Goal: Find specific fact: Find specific fact

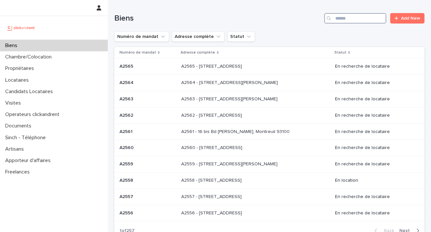
click at [347, 21] on input "Search" at bounding box center [355, 18] width 62 height 10
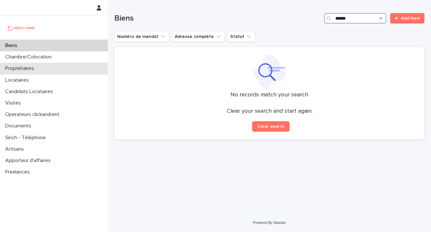
type input "******"
click at [49, 71] on div "Propriétaires" at bounding box center [54, 68] width 108 height 11
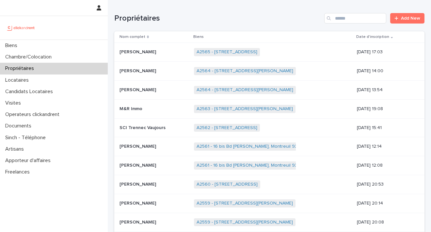
click at [328, 20] on div "Search" at bounding box center [329, 18] width 10 height 10
click at [333, 20] on input "Search" at bounding box center [355, 18] width 62 height 10
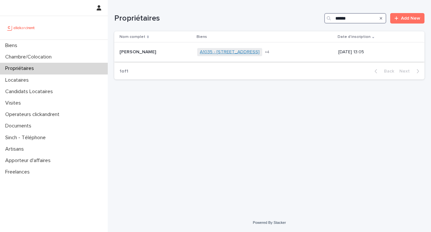
type input "******"
click at [218, 52] on link "A1035 - 109 rue des Ecus, Le Bouscat 33110" at bounding box center [230, 52] width 60 height 6
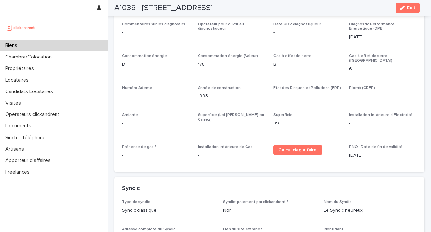
scroll to position [2063, 0]
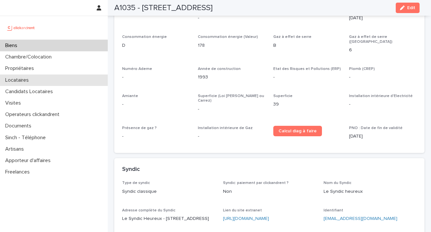
click at [34, 76] on div "Locataires" at bounding box center [54, 79] width 108 height 11
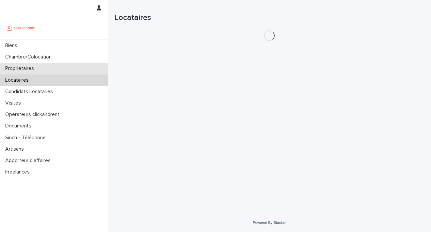
click at [35, 70] on p "Propriétaires" at bounding box center [21, 68] width 37 height 6
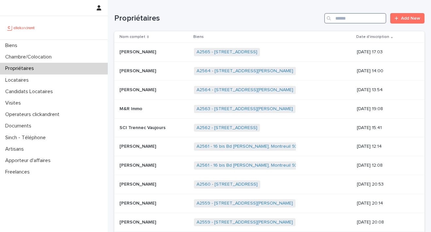
click at [333, 21] on input "Search" at bounding box center [355, 18] width 62 height 10
click at [330, 16] on div "Search" at bounding box center [329, 18] width 10 height 10
click at [336, 22] on input "Search" at bounding box center [355, 18] width 62 height 10
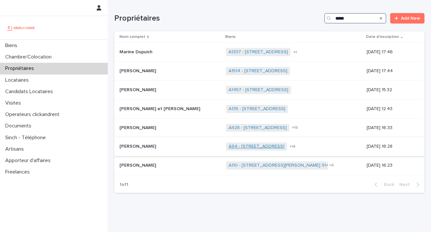
type input "*****"
click at [257, 144] on link "A94 - 3 passage du Chemin de Fer, Orsay 91400" at bounding box center [257, 147] width 56 height 6
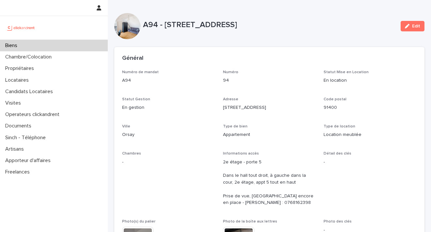
click at [42, 48] on div "Biens" at bounding box center [54, 45] width 108 height 11
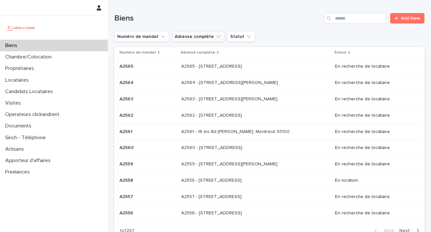
click at [200, 40] on button "Adresse complète" at bounding box center [198, 36] width 53 height 10
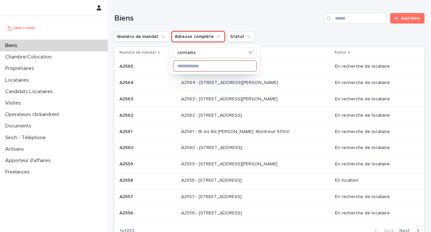
click at [200, 69] on input at bounding box center [215, 66] width 83 height 10
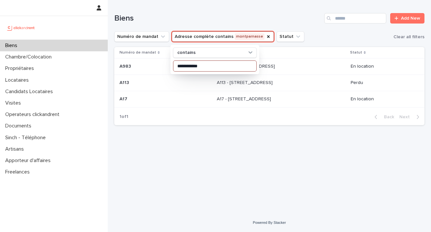
type input "**********"
drag, startPoint x: 201, startPoint y: 69, endPoint x: 336, endPoint y: 137, distance: 151.5
click at [336, 137] on div "**********" at bounding box center [269, 98] width 317 height 197
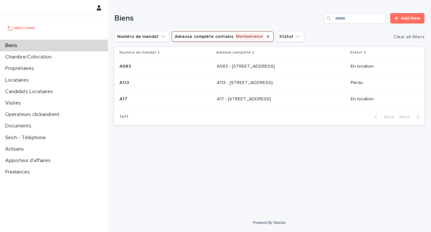
click at [266, 35] on icon "Adresse complète" at bounding box center [268, 36] width 5 height 5
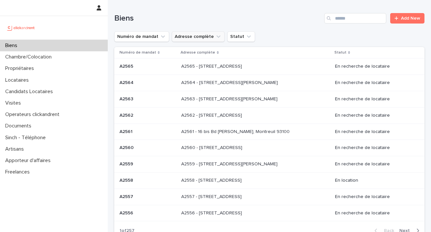
click at [216, 39] on icon "Adresse complète" at bounding box center [218, 36] width 7 height 7
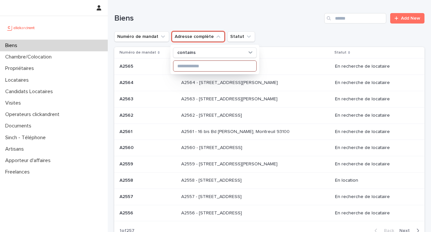
click at [208, 68] on input at bounding box center [215, 66] width 83 height 10
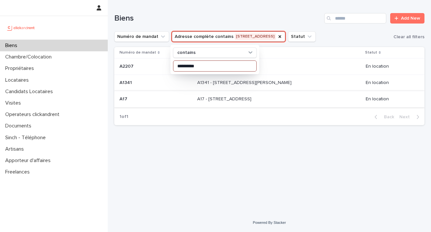
type input "*********"
click at [247, 97] on p "A17 - 23 rue du Montparnasse, Paris 75006" at bounding box center [225, 98] width 56 height 7
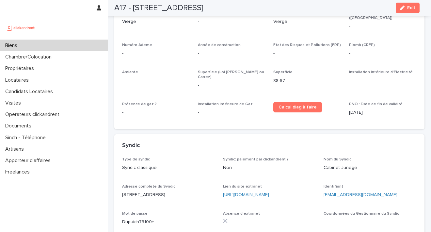
scroll to position [1949, 0]
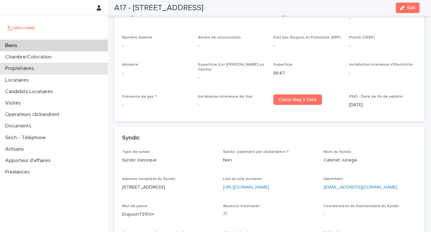
click at [33, 69] on p "Propriétaires" at bounding box center [21, 68] width 37 height 6
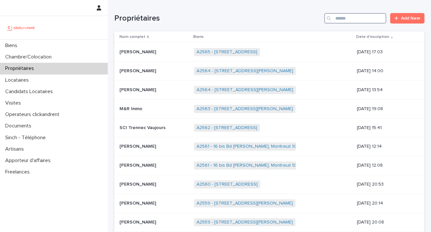
click at [342, 18] on input "Search" at bounding box center [355, 18] width 62 height 10
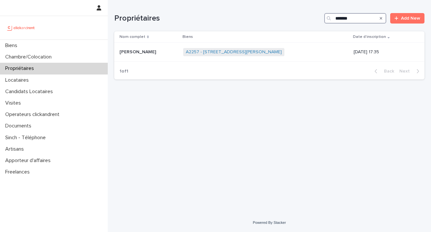
type input "*******"
drag, startPoint x: 332, startPoint y: 23, endPoint x: 230, endPoint y: 50, distance: 105.4
click at [230, 50] on link "A2257 - [STREET_ADDRESS][PERSON_NAME]" at bounding box center [234, 52] width 96 height 6
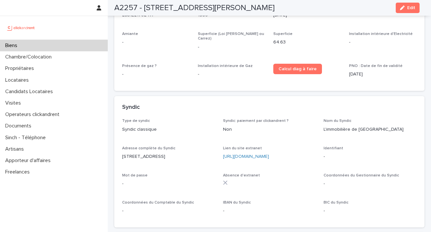
scroll to position [2050, 0]
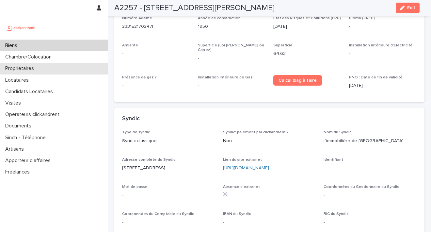
click at [29, 72] on div "Propriétaires" at bounding box center [54, 68] width 108 height 11
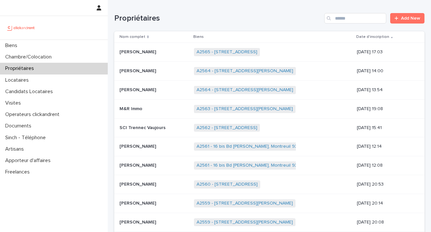
click at [328, 20] on div "Search" at bounding box center [329, 18] width 10 height 10
click at [335, 20] on input "Search" at bounding box center [355, 18] width 62 height 10
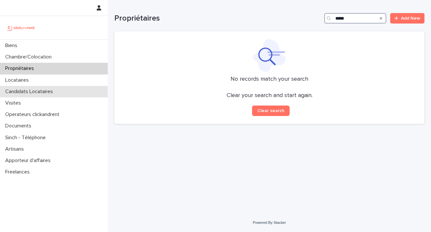
type input "*****"
click at [19, 88] on div "Candidats Locataires" at bounding box center [54, 91] width 108 height 11
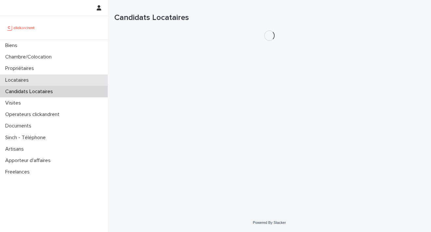
click at [24, 82] on p "Locataires" at bounding box center [18, 80] width 31 height 6
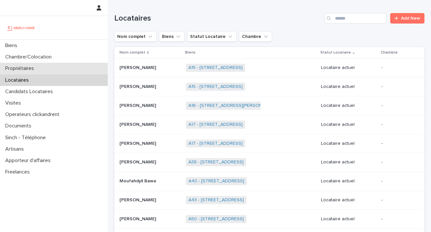
click at [50, 69] on div "Propriétaires" at bounding box center [54, 68] width 108 height 11
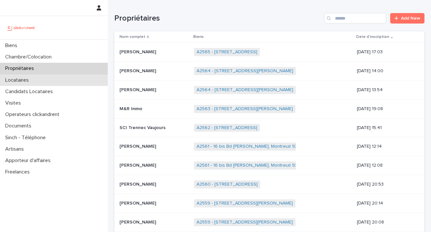
click at [49, 78] on div "Locataires" at bounding box center [54, 79] width 108 height 11
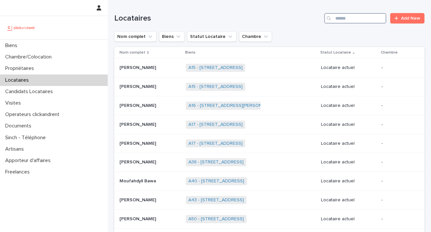
click at [344, 17] on input "Search" at bounding box center [355, 18] width 62 height 10
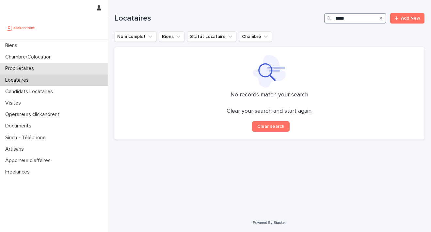
type input "*****"
click at [35, 66] on p "Propriétaires" at bounding box center [21, 68] width 37 height 6
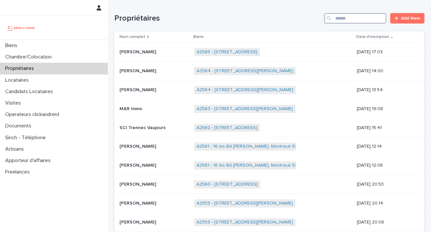
click at [346, 18] on input "Search" at bounding box center [355, 18] width 62 height 10
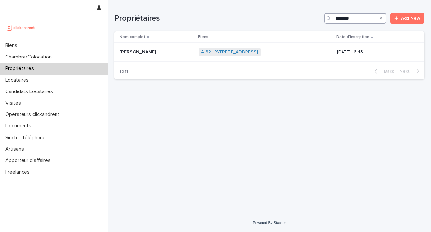
type input "********"
click at [43, 0] on div at bounding box center [54, 8] width 108 height 16
click at [30, 68] on p "Propriétaires" at bounding box center [21, 68] width 37 height 6
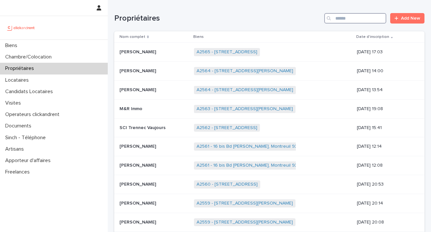
click at [352, 17] on input "Search" at bounding box center [355, 18] width 62 height 10
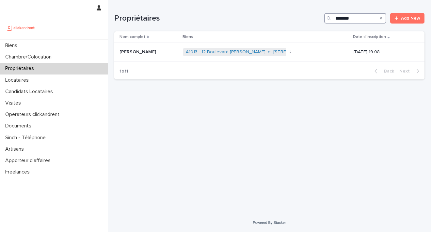
type input "*******"
drag, startPoint x: 350, startPoint y: 29, endPoint x: 232, endPoint y: 54, distance: 121.2
click at [232, 54] on link "A1013 - 12 Boulevard Richard Wallace, et 5 rue Manissier, Puteaux 92800" at bounding box center [251, 52] width 131 height 6
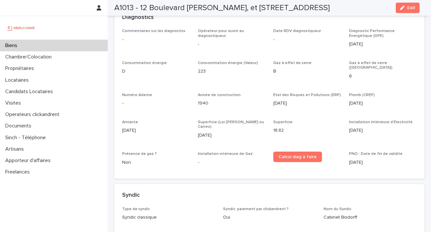
scroll to position [2177, 0]
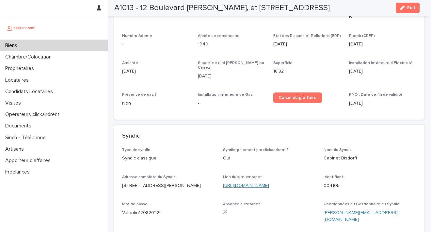
click at [269, 183] on link "https://extranet2.ics.fr/V5/connexion.php?groupe=bisdorff" at bounding box center [246, 185] width 46 height 5
drag, startPoint x: 338, startPoint y: 144, endPoint x: 319, endPoint y: 145, distance: 19.3
click at [319, 148] on div "Type de syndic Syndic classique Syndic: paiement par clickandrent ? Oui Nom du …" at bounding box center [269, 202] width 295 height 108
copy p "004105"
drag, startPoint x: 164, startPoint y: 171, endPoint x: 119, endPoint y: 171, distance: 45.1
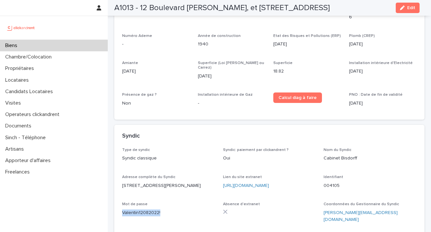
click at [119, 171] on div "Type de syndic Syndic classique Syndic: paiement par clickandrent ? Oui Nom du …" at bounding box center [269, 206] width 310 height 116
copy p "Valentin12082022!"
click at [34, 71] on p "Propriétaires" at bounding box center [21, 68] width 37 height 6
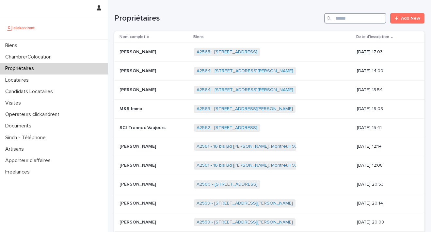
click at [332, 20] on input "Search" at bounding box center [355, 18] width 62 height 10
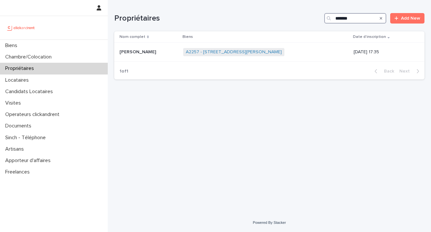
drag, startPoint x: 350, startPoint y: 18, endPoint x: 252, endPoint y: 18, distance: 98.7
click at [252, 18] on div "Propriétaires ******* Add New" at bounding box center [269, 18] width 310 height 10
type input "*******"
click at [234, 51] on link "A2562 - [STREET_ADDRESS]" at bounding box center [241, 52] width 61 height 6
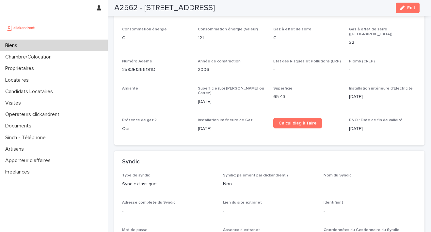
scroll to position [1701, 0]
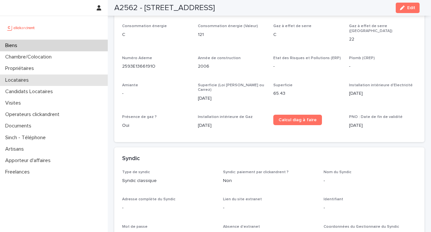
click at [20, 74] on div "Locataires" at bounding box center [54, 79] width 108 height 11
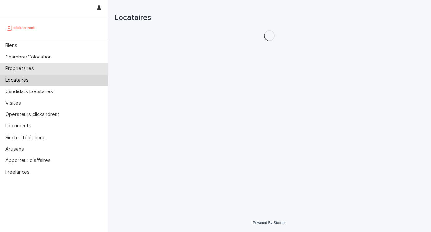
click at [39, 68] on p "Propriétaires" at bounding box center [21, 68] width 37 height 6
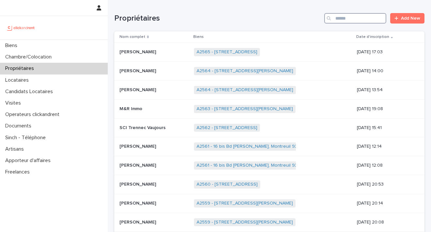
click at [336, 17] on input "Search" at bounding box center [355, 18] width 62 height 10
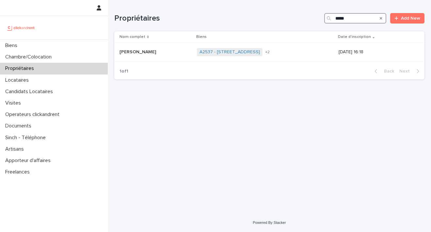
type input "*****"
drag, startPoint x: 336, startPoint y: 17, endPoint x: 230, endPoint y: 51, distance: 110.8
click at [230, 51] on link "A2537 - 142 rue Saint Honoré, Amiens 80000" at bounding box center [230, 52] width 60 height 6
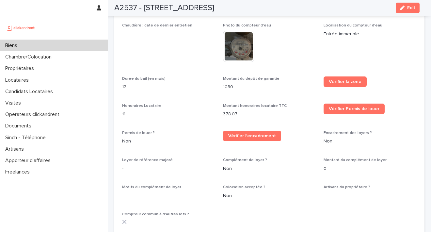
scroll to position [123, 0]
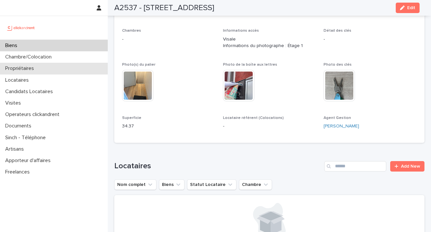
click at [36, 71] on p "Propriétaires" at bounding box center [21, 68] width 37 height 6
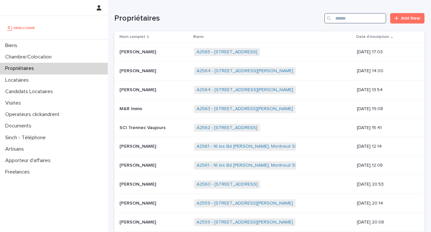
click at [339, 18] on input "Search" at bounding box center [355, 18] width 62 height 10
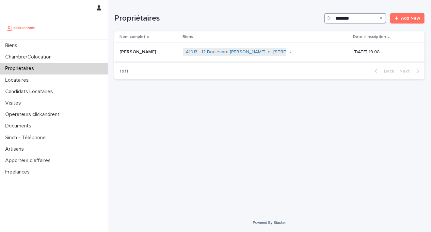
type input "********"
click at [212, 55] on span "A1013 - 12 Boulevard Richard Wallace, et 5 rue Manissier, Puteaux 92800" at bounding box center [251, 52] width 136 height 8
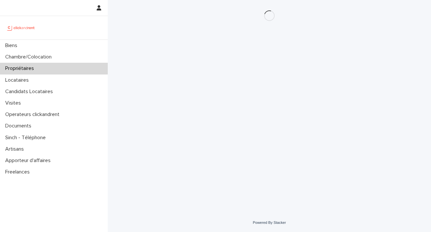
click at [212, 53] on div "Loading... Saving… Loading... Saving…" at bounding box center [269, 98] width 317 height 197
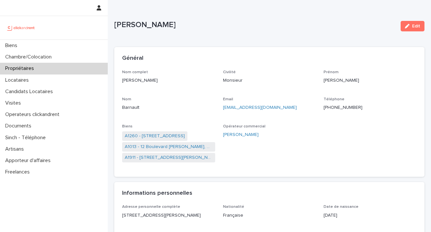
click at [41, 70] on div "Propriétaires" at bounding box center [54, 68] width 108 height 11
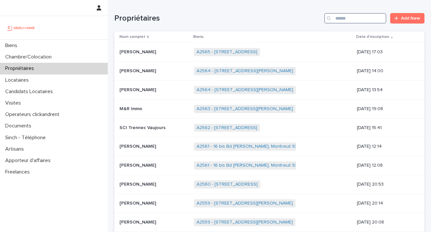
click at [341, 22] on input "Search" at bounding box center [355, 18] width 62 height 10
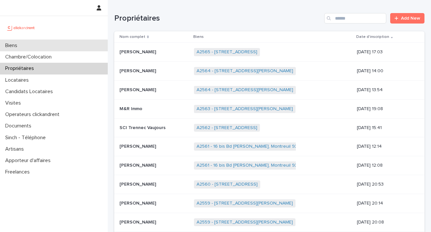
click at [39, 46] on div "Biens" at bounding box center [54, 45] width 108 height 11
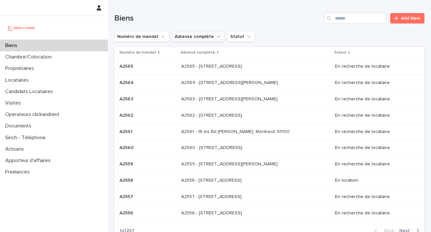
click at [201, 40] on button "Adresse complète" at bounding box center [198, 36] width 53 height 10
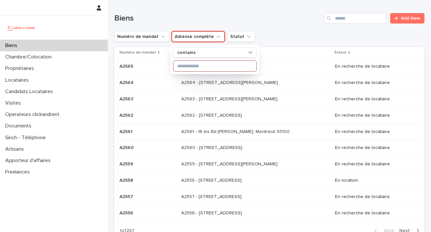
click at [200, 66] on input at bounding box center [215, 66] width 83 height 10
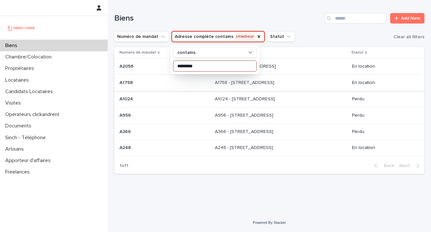
type input "**********"
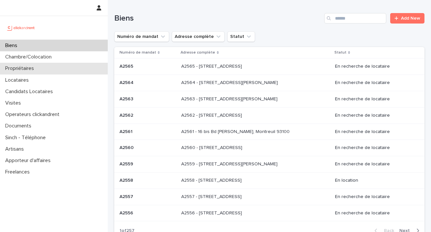
click at [30, 68] on p "Propriétaires" at bounding box center [21, 68] width 37 height 6
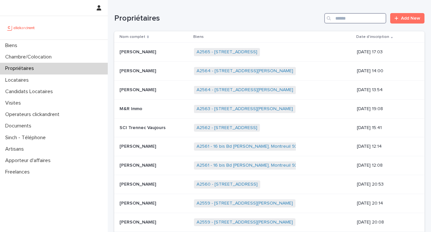
click at [339, 19] on input "Search" at bounding box center [355, 18] width 62 height 10
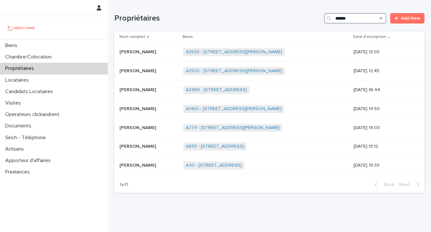
type input "******"
drag, startPoint x: 342, startPoint y: 29, endPoint x: 243, endPoint y: 89, distance: 116.0
click at [243, 89] on link "A2489 - [STREET_ADDRESS]" at bounding box center [216, 90] width 61 height 6
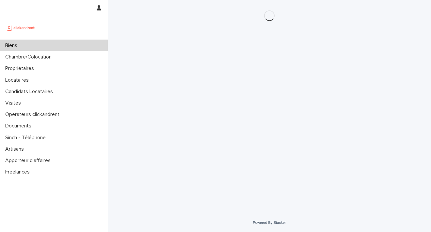
click at [243, 89] on div "Loading... Saving… Loading... Saving…" at bounding box center [269, 98] width 317 height 197
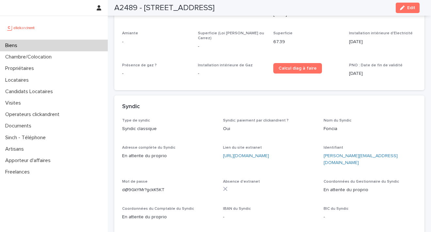
scroll to position [1752, 0]
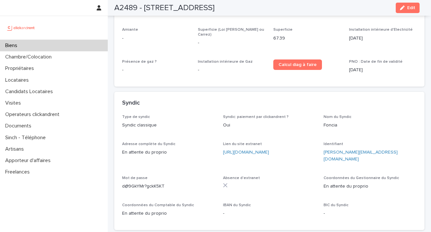
click at [33, 69] on p "Propriétaires" at bounding box center [21, 68] width 37 height 6
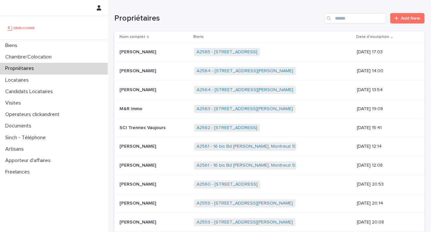
click at [327, 17] on icon "Search" at bounding box center [329, 18] width 4 height 4
click at [334, 17] on input "Search" at bounding box center [355, 18] width 62 height 10
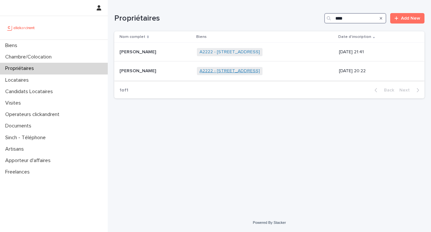
type input "****"
click at [234, 69] on link "A2222 - [STREET_ADDRESS]" at bounding box center [230, 71] width 60 height 6
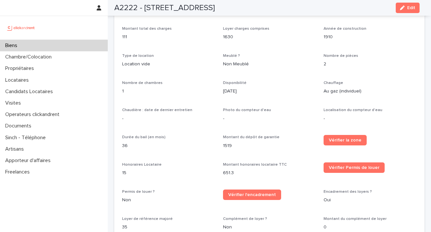
scroll to position [399, 0]
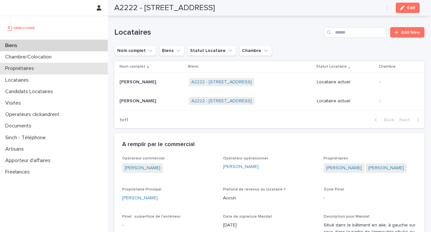
click at [40, 68] on div "Propriétaires" at bounding box center [54, 68] width 108 height 11
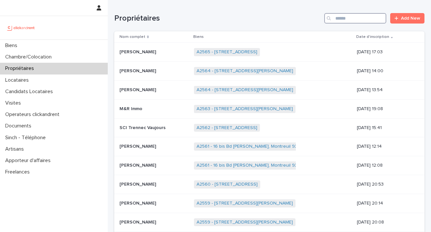
click at [334, 17] on input "Search" at bounding box center [355, 18] width 62 height 10
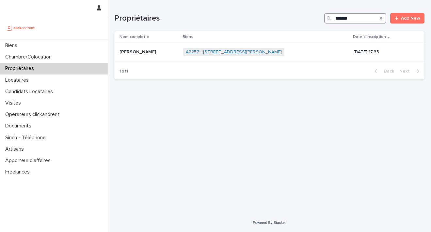
drag, startPoint x: 350, startPoint y: 18, endPoint x: 286, endPoint y: 18, distance: 64.0
click at [286, 18] on div "Propriétaires ******* Add New" at bounding box center [269, 18] width 310 height 10
type input "********"
click at [209, 51] on link "A1873 - [STREET_ADDRESS]" at bounding box center [219, 52] width 59 height 6
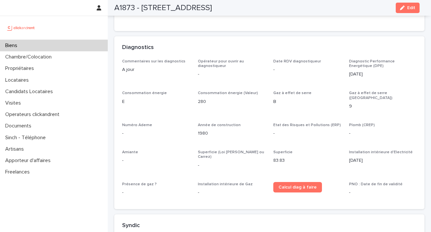
scroll to position [2212, 0]
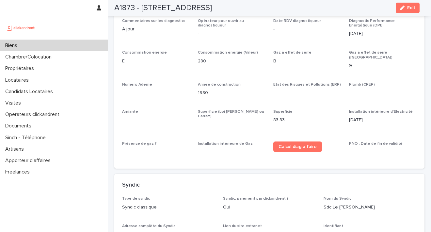
click at [259, 232] on link "[URL][DOMAIN_NAME]" at bounding box center [246, 234] width 46 height 5
drag, startPoint x: 347, startPoint y: 186, endPoint x: 322, endPoint y: 185, distance: 24.6
click at [324, 231] on p "GENTIMMO" at bounding box center [370, 234] width 93 height 7
copy p "GENTIMMO"
drag, startPoint x: 168, startPoint y: 215, endPoint x: 123, endPoint y: 213, distance: 44.5
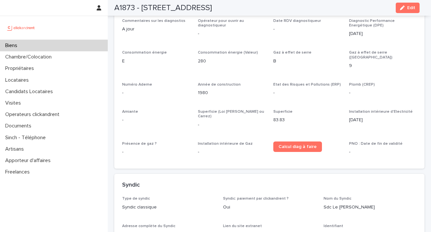
copy p "bP7#UasKW%oJ*QNB"
